Goal: Transaction & Acquisition: Purchase product/service

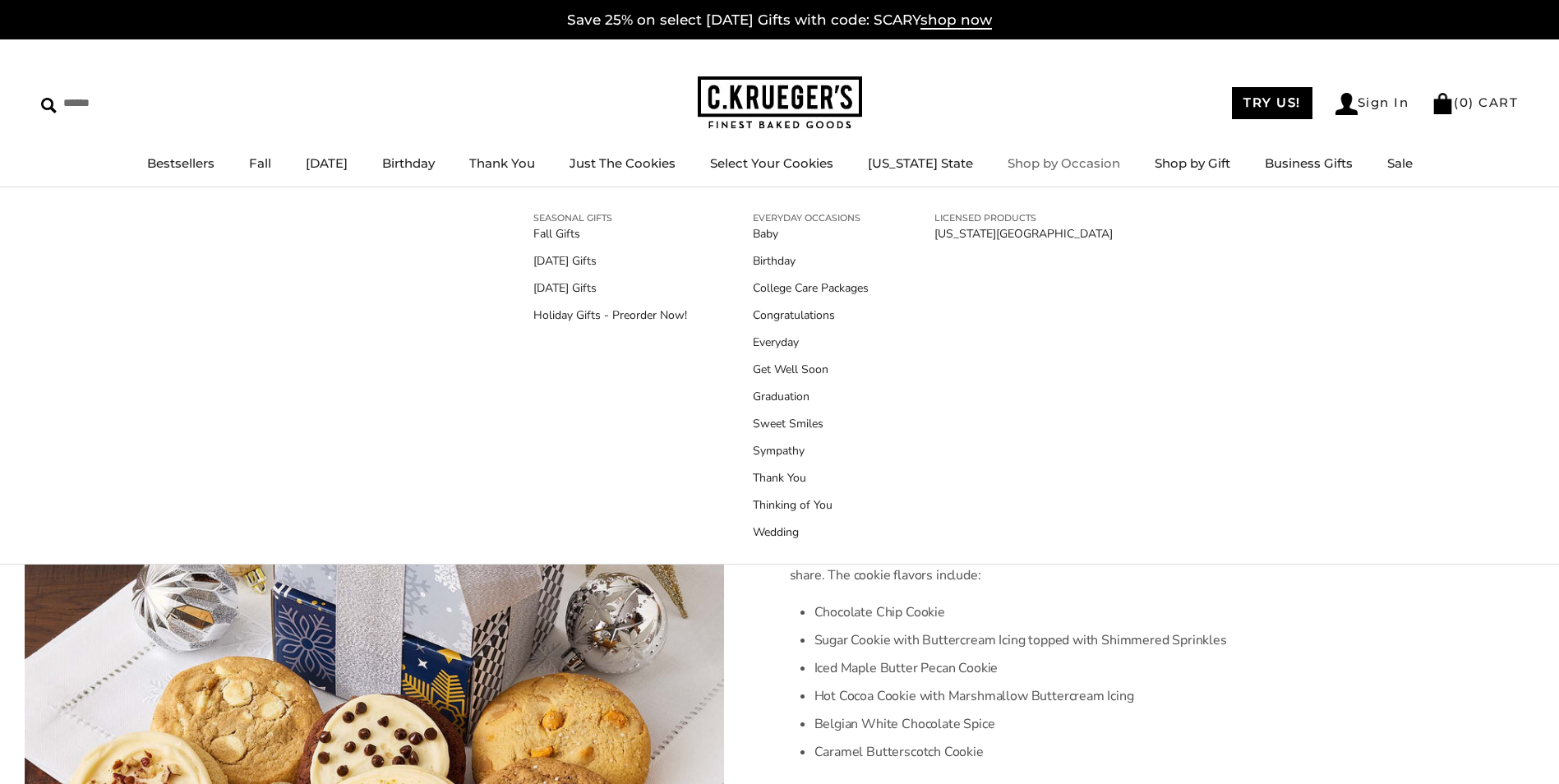
click at [1025, 160] on link "Shop by Occasion" at bounding box center [1065, 163] width 113 height 16
click at [1026, 170] on link "Shop by Occasion" at bounding box center [1065, 163] width 113 height 16
click at [758, 269] on link "Birthday" at bounding box center [811, 261] width 116 height 17
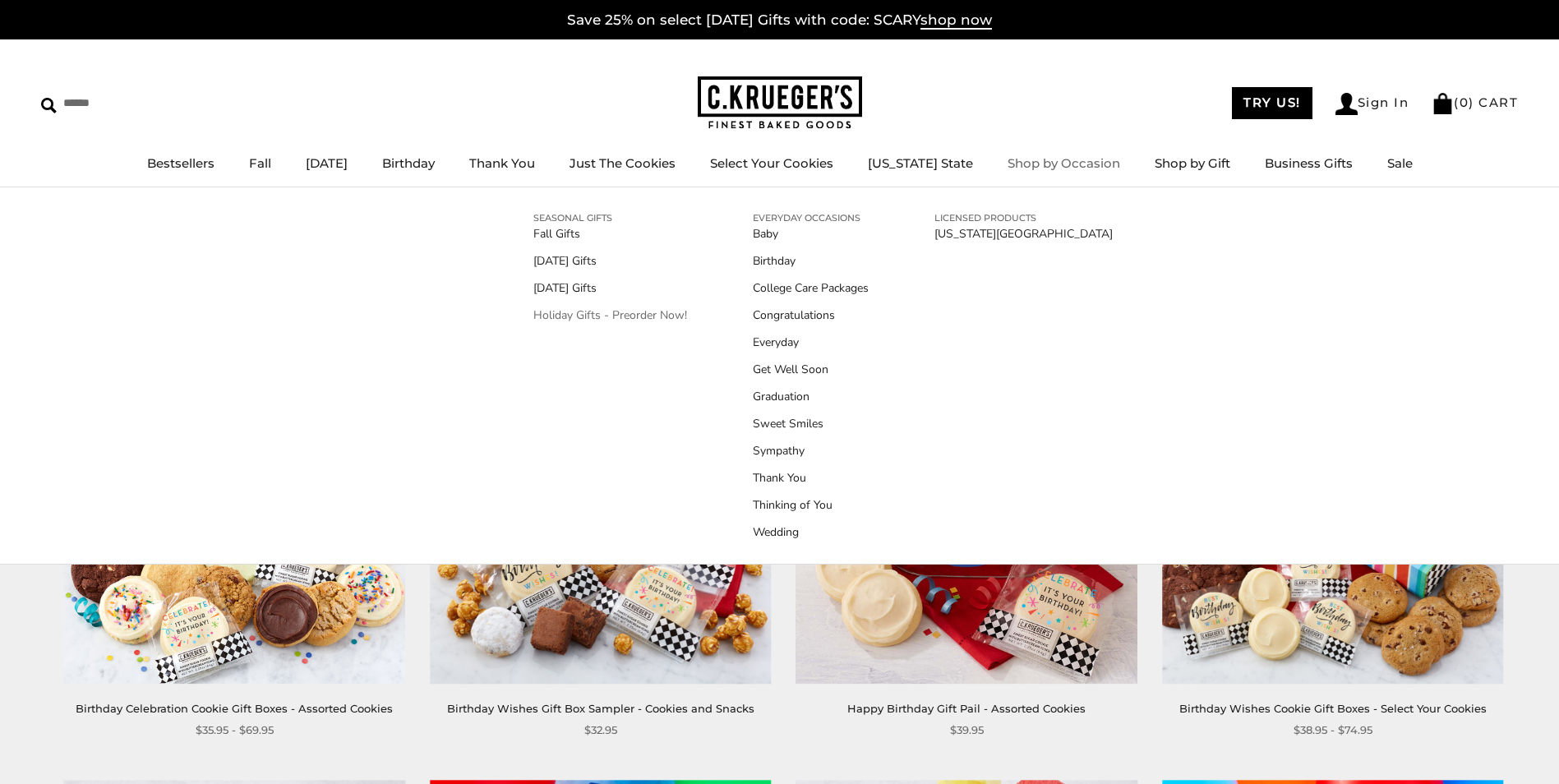
click at [553, 311] on link "Holiday Gifts - Preorder Now!" at bounding box center [610, 315] width 153 height 17
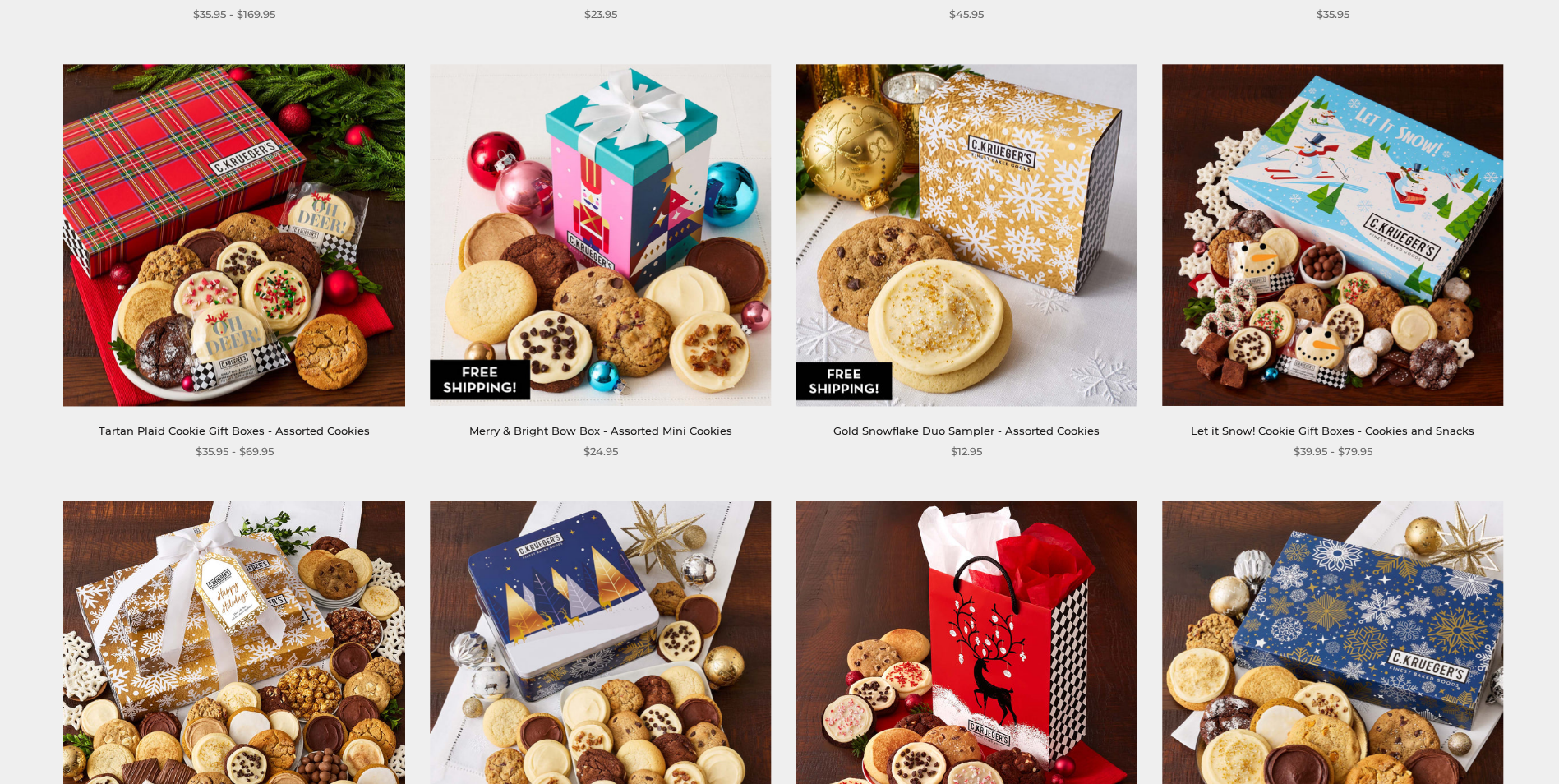
scroll to position [1315, 0]
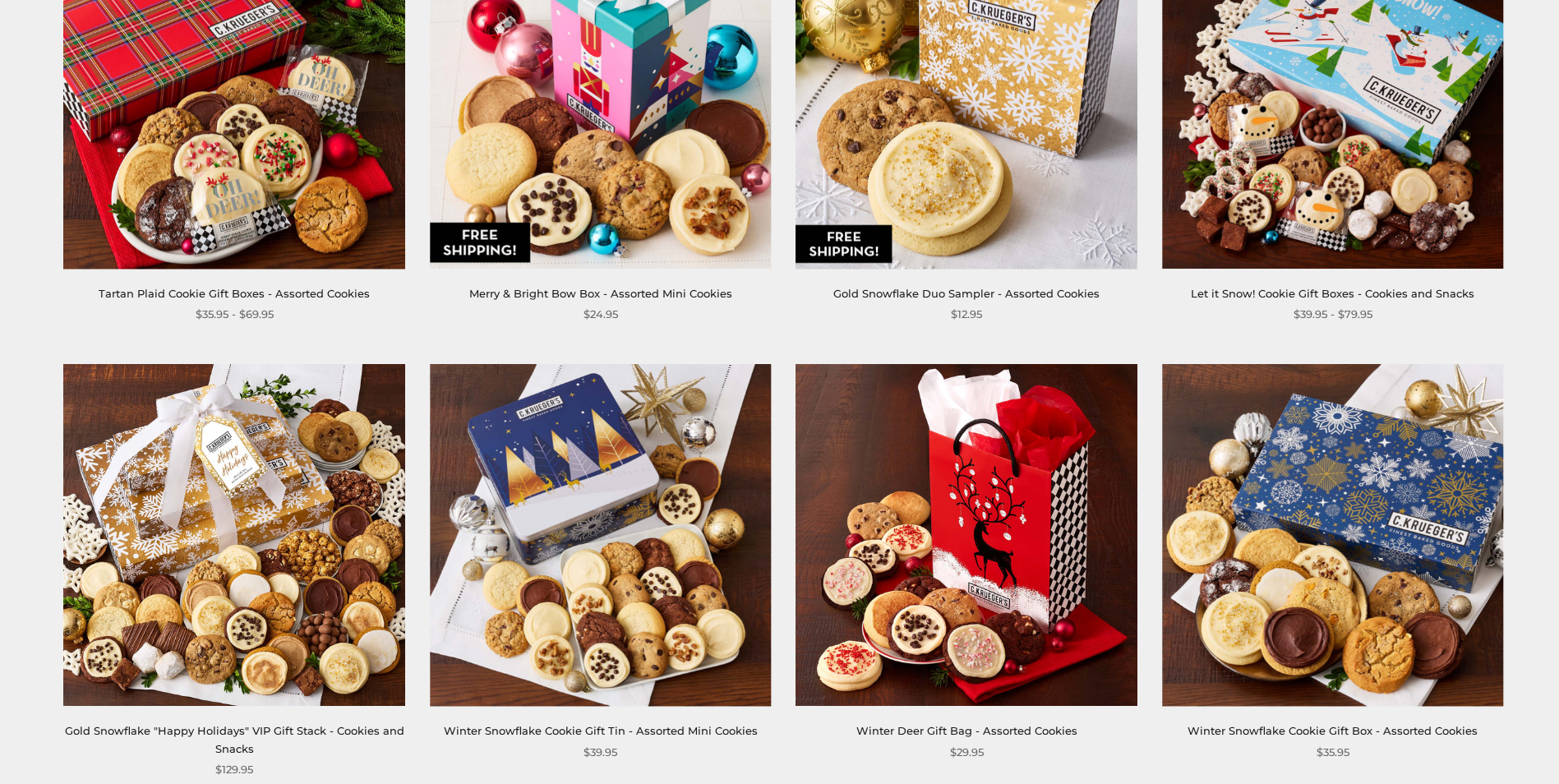
click at [1359, 523] on img at bounding box center [1333, 536] width 342 height 342
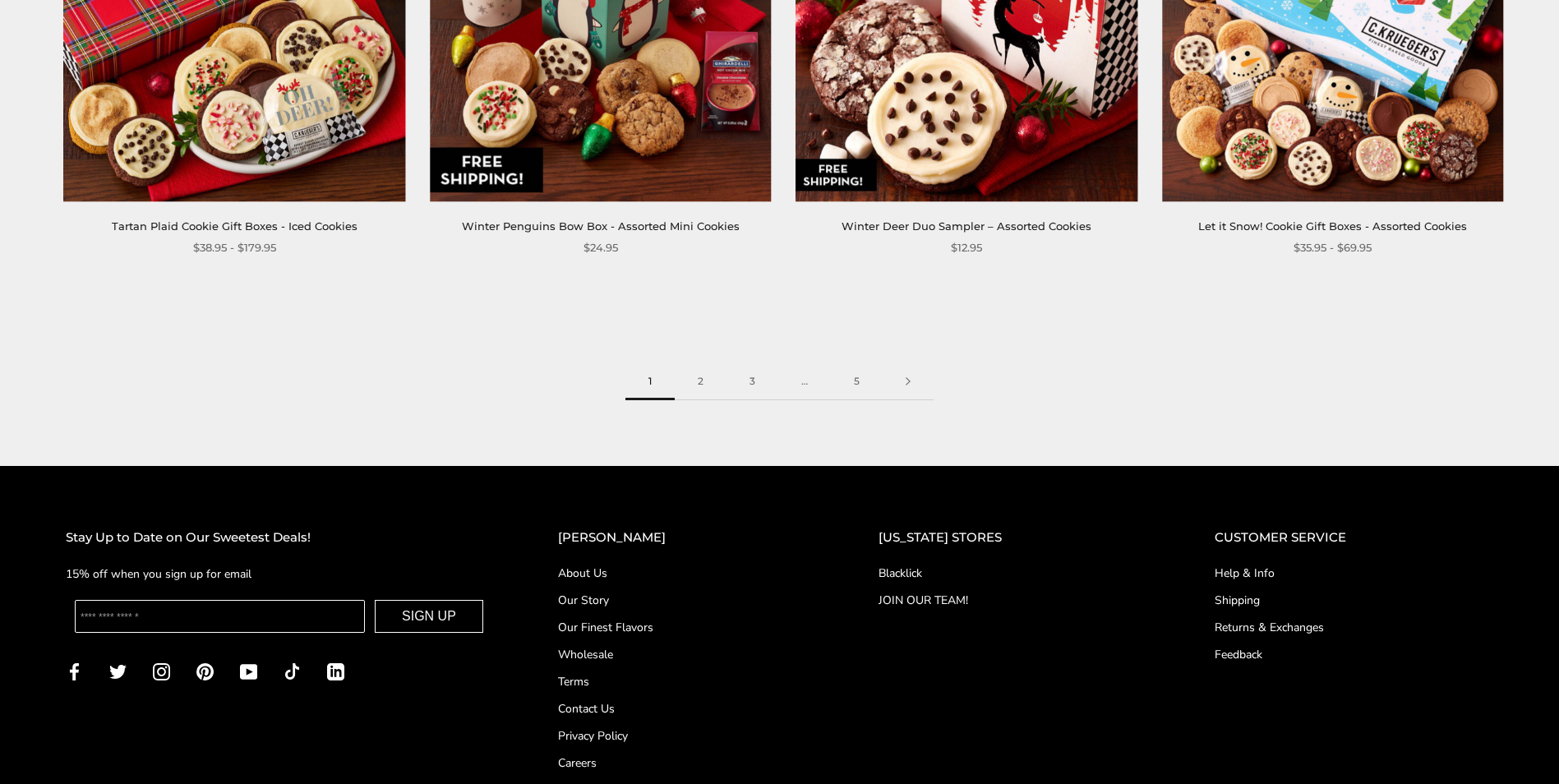
scroll to position [2630, 0]
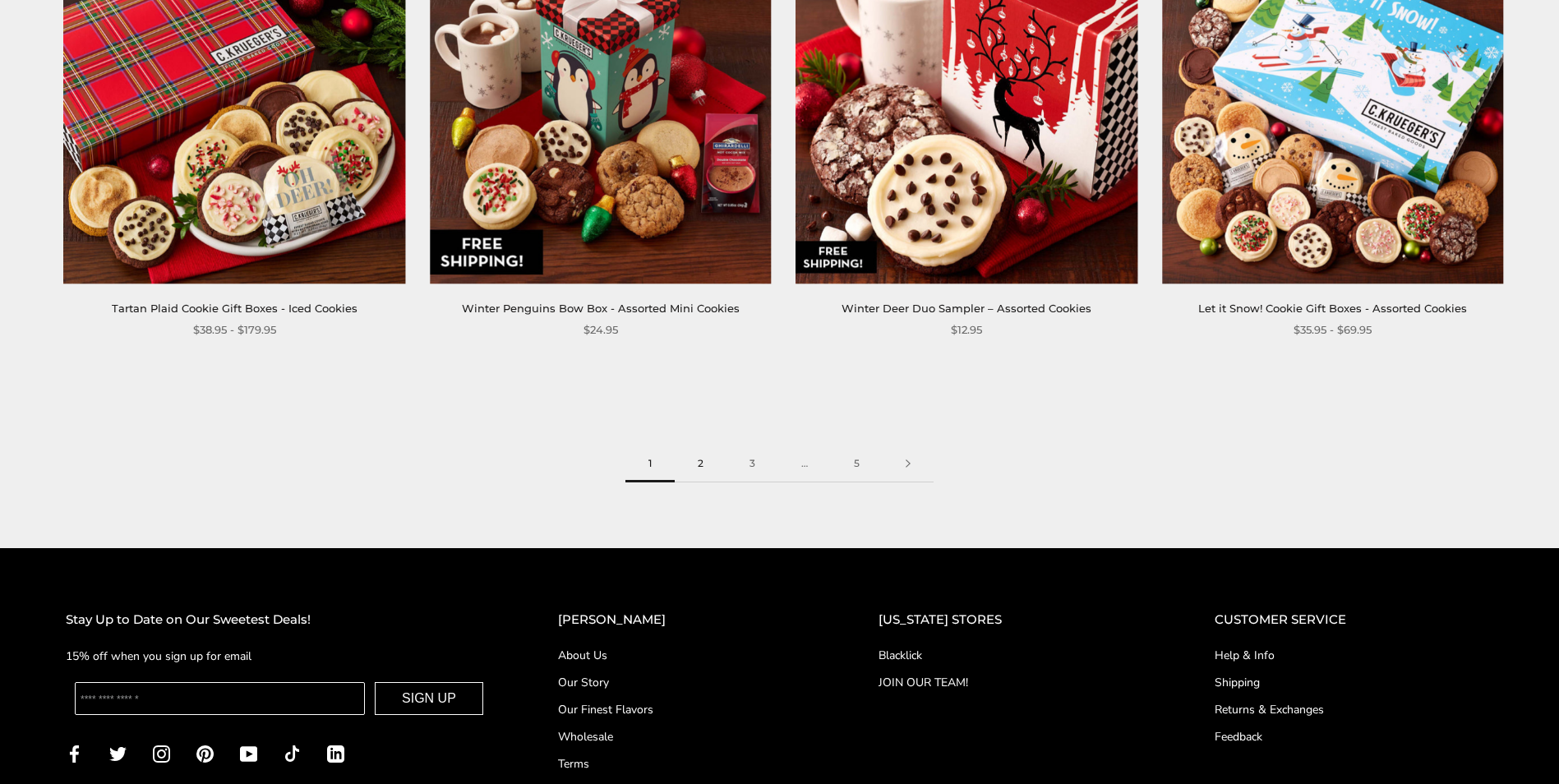
click at [701, 464] on link "2" at bounding box center [700, 464] width 51 height 37
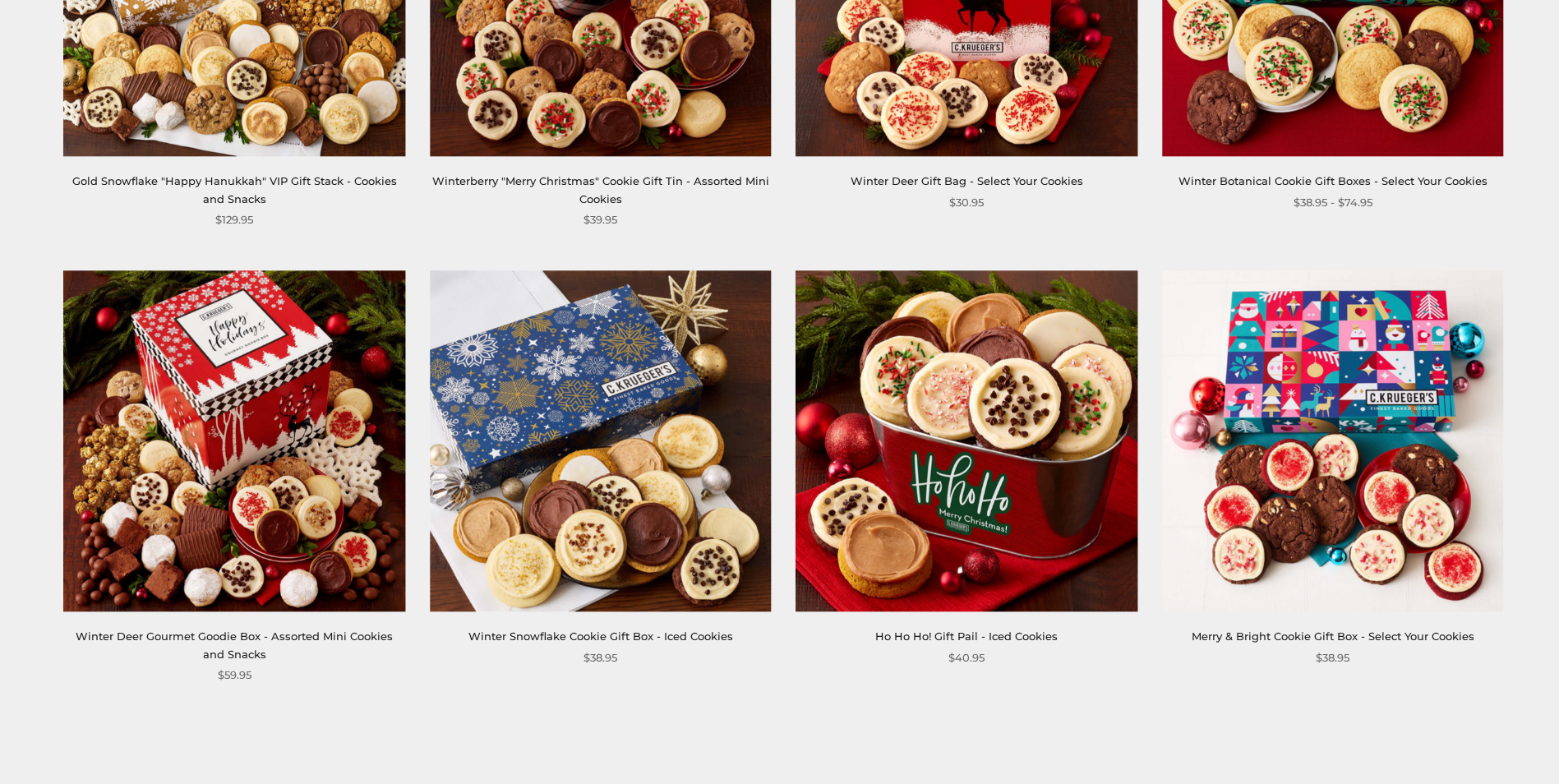
scroll to position [2630, 0]
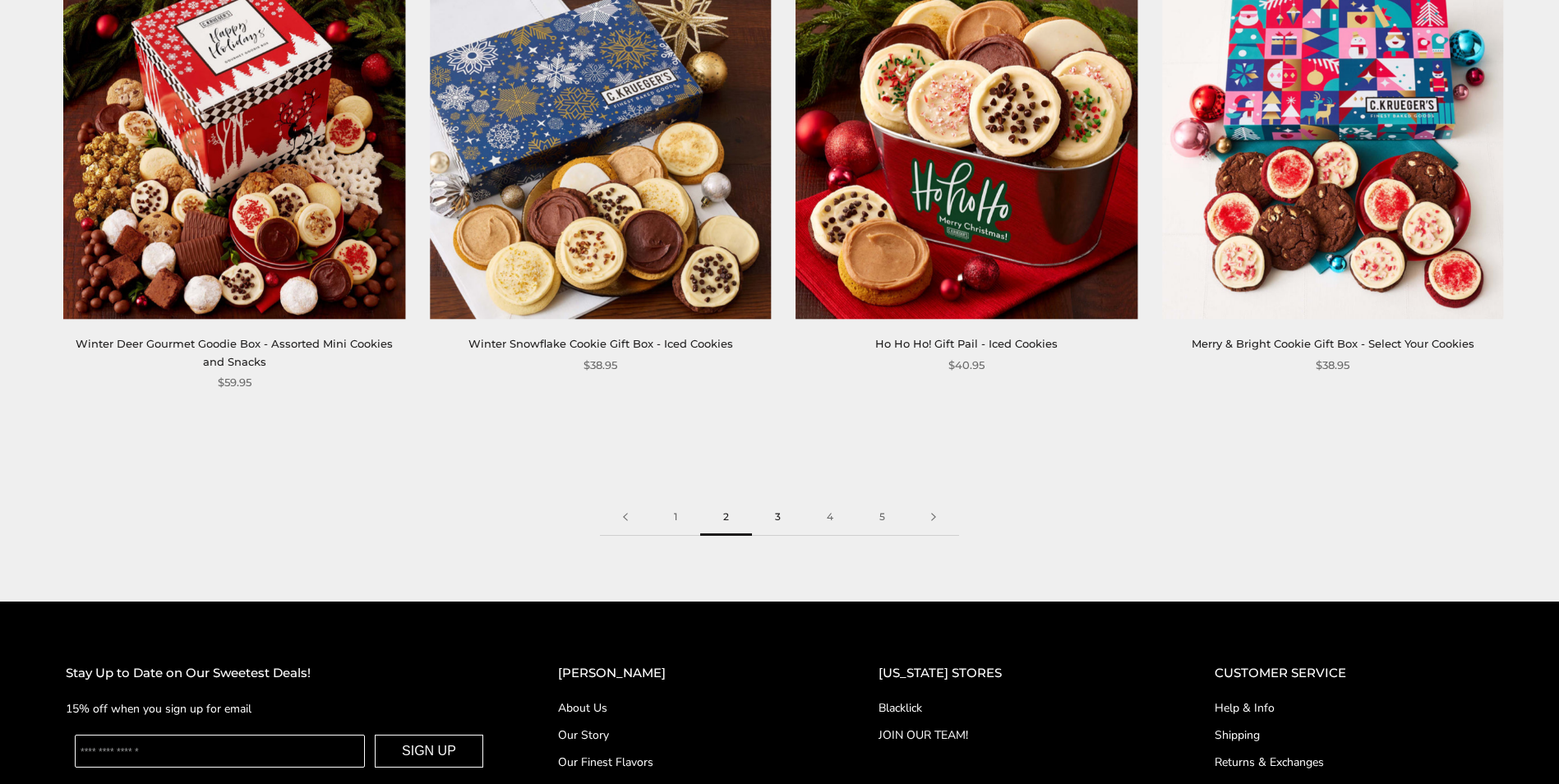
click at [774, 499] on link "3" at bounding box center [778, 517] width 51 height 37
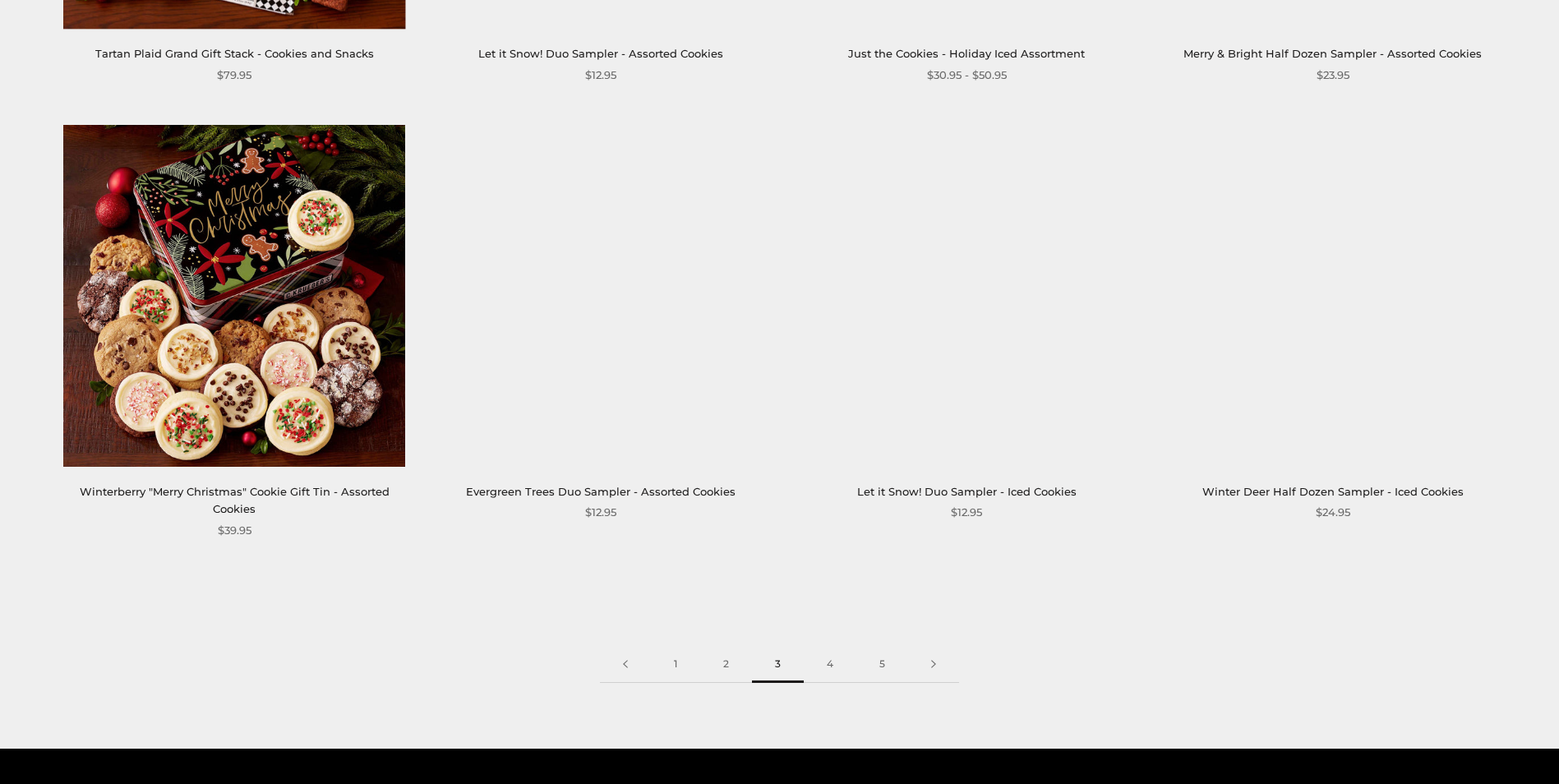
scroll to position [2466, 0]
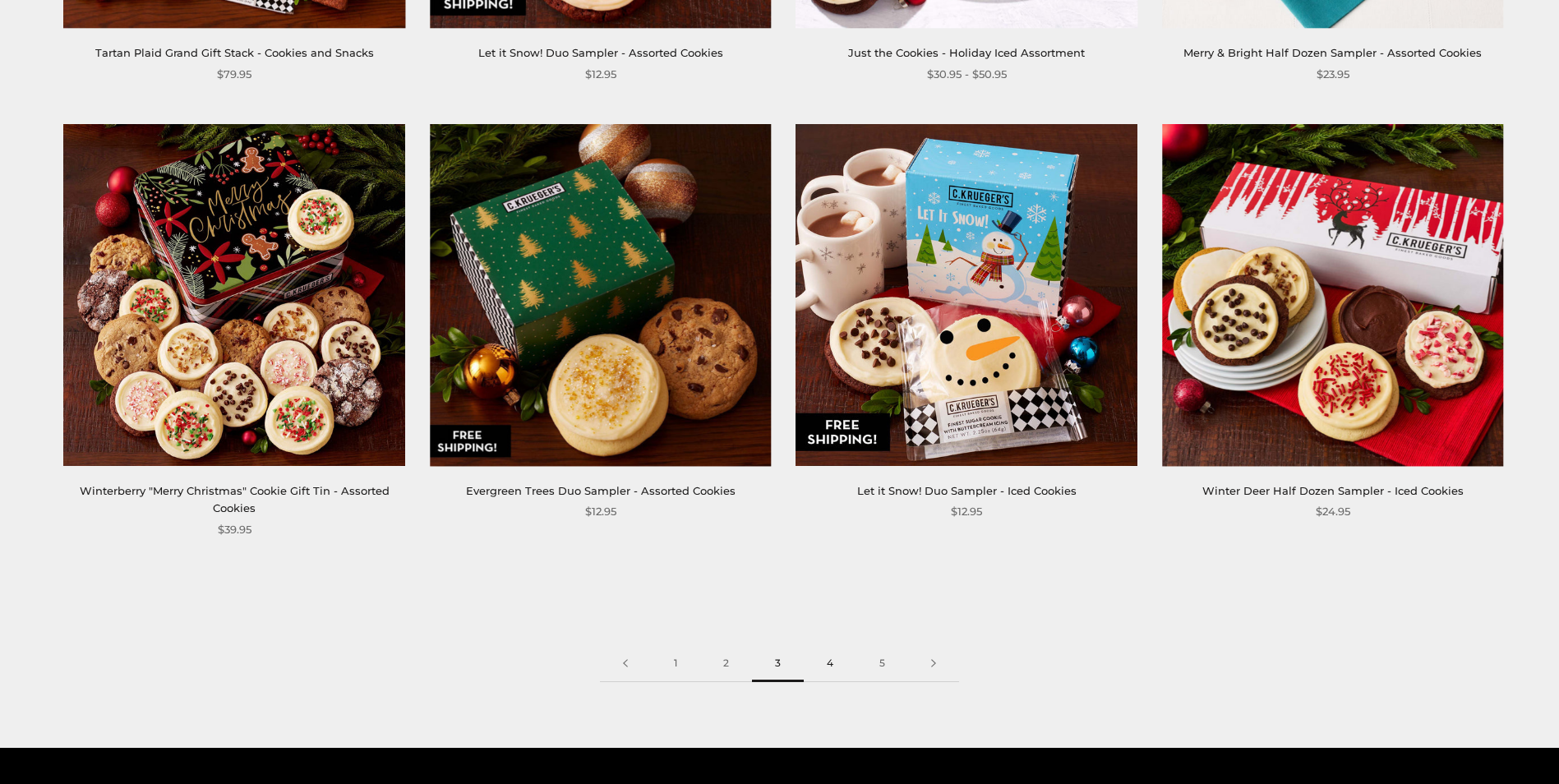
click at [828, 669] on link "4" at bounding box center [830, 664] width 52 height 37
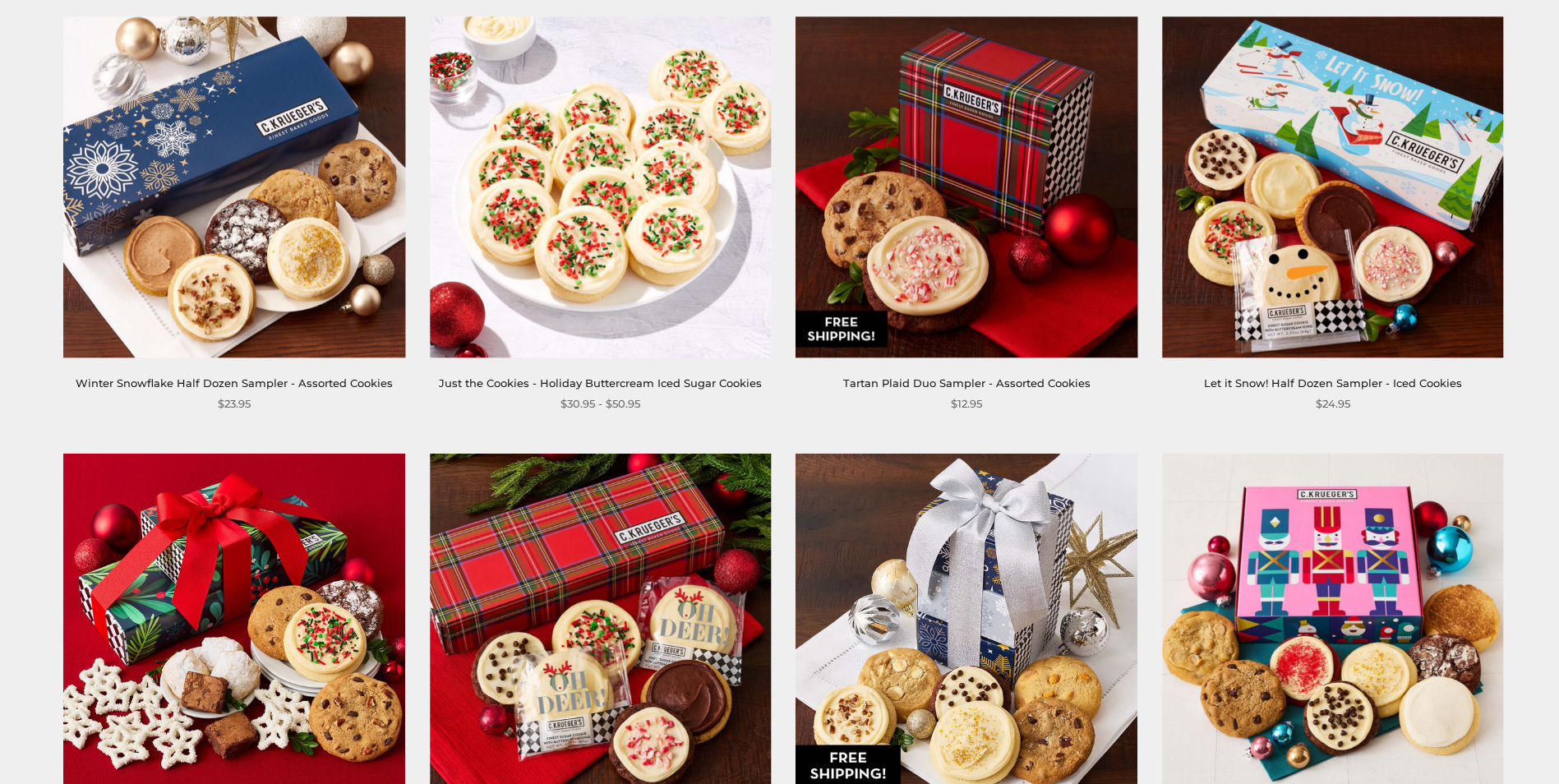
scroll to position [1233, 0]
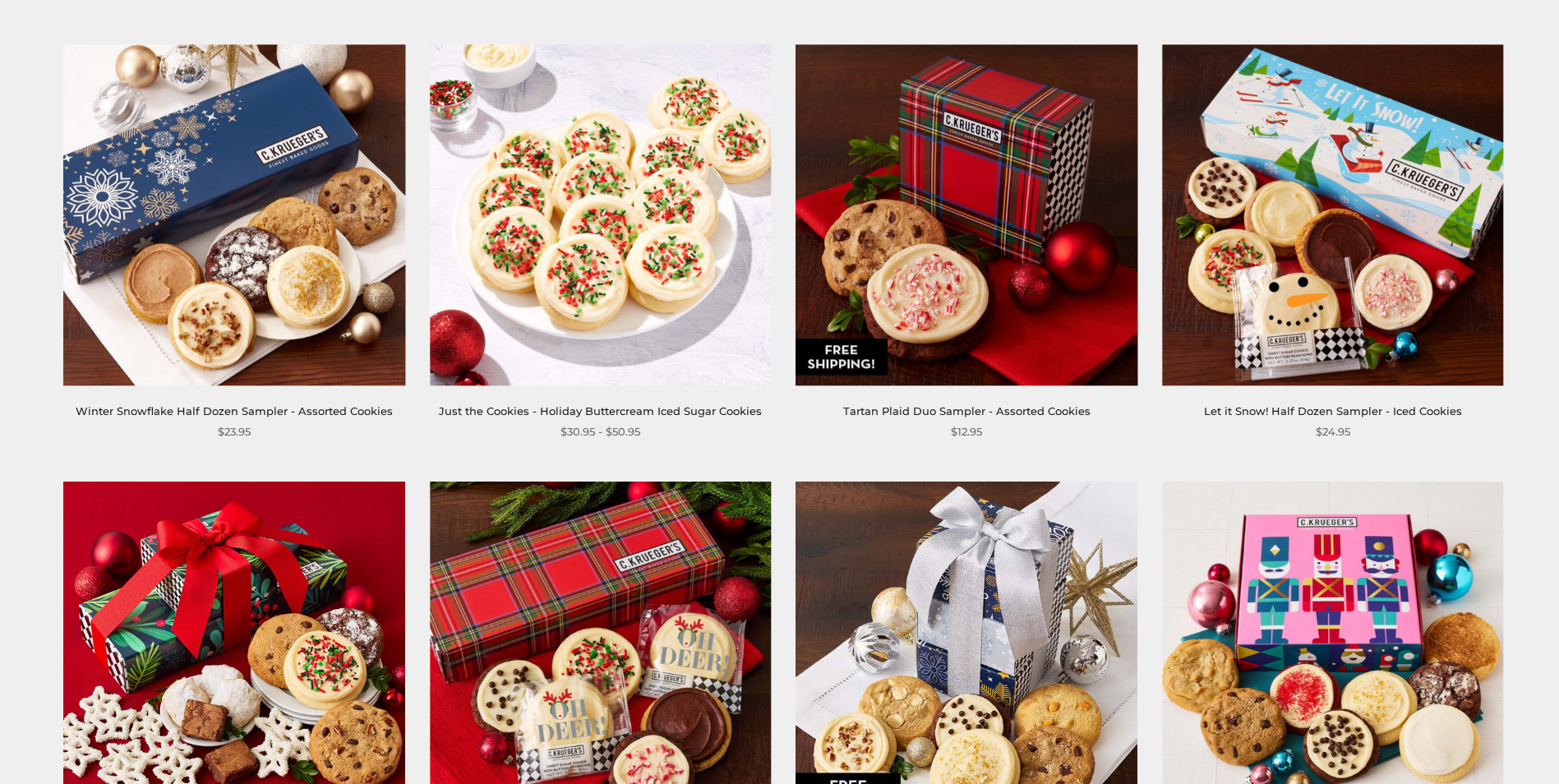
click at [1004, 605] on img at bounding box center [967, 654] width 342 height 342
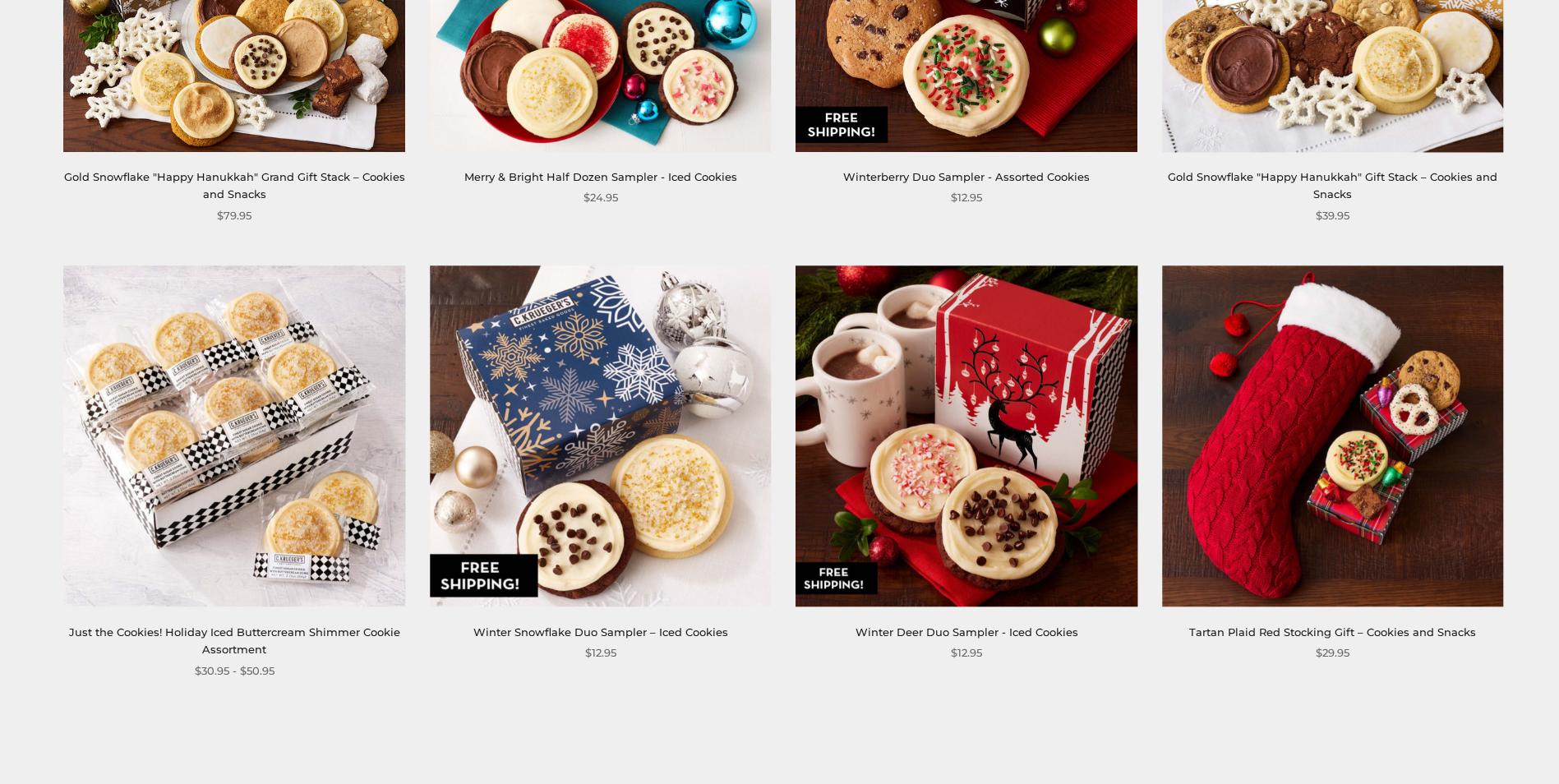
scroll to position [2795, 0]
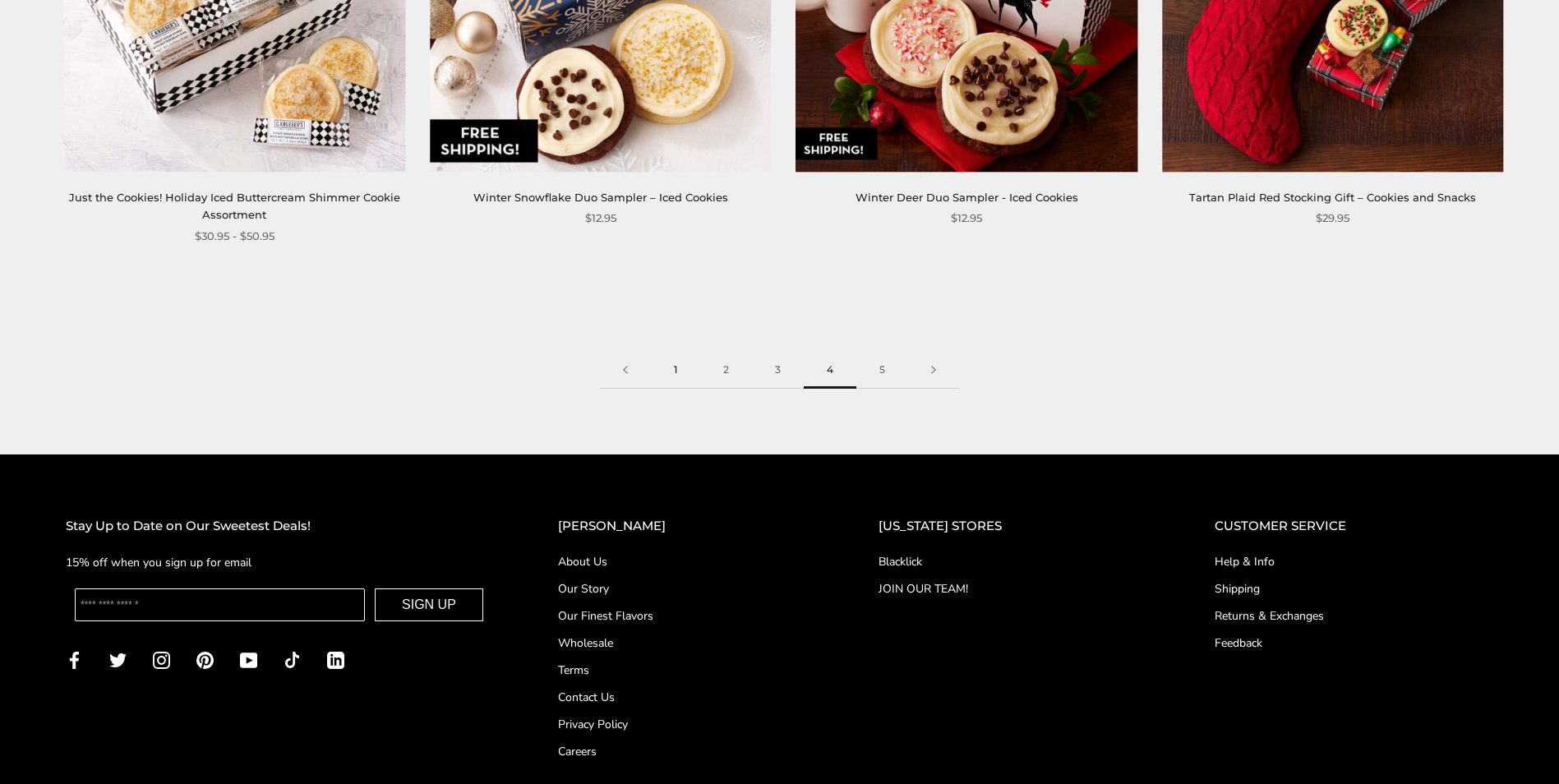
click at [671, 373] on link "1" at bounding box center [675, 370] width 49 height 37
